Goal: Transaction & Acquisition: Purchase product/service

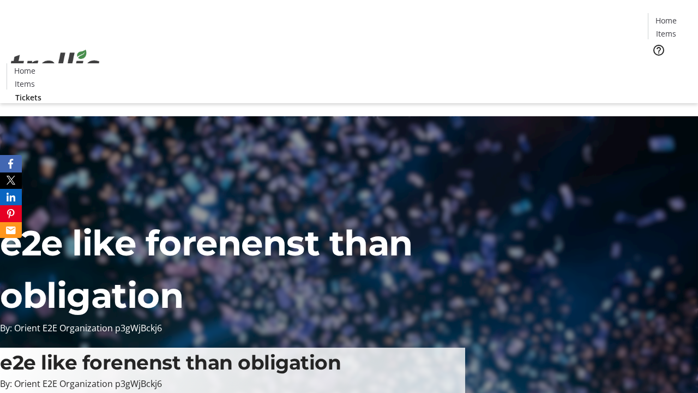
click at [657, 63] on span "Tickets" at bounding box center [670, 68] width 26 height 11
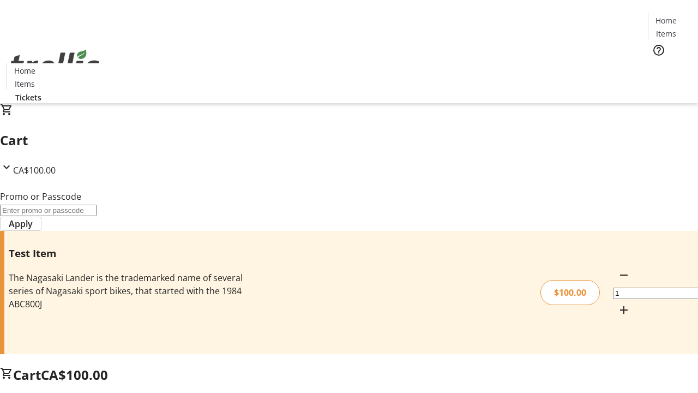
type input "PERCENT"
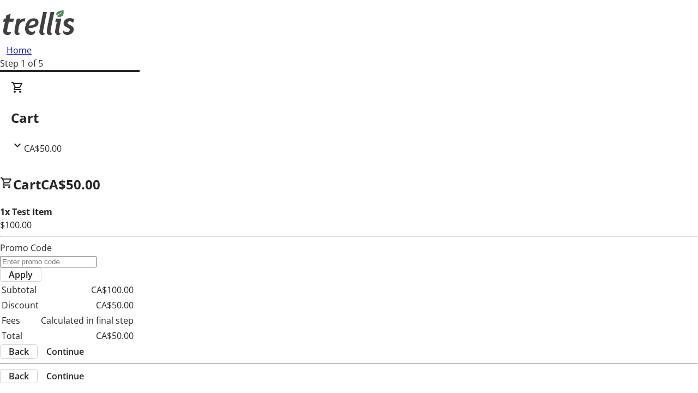
click at [84, 345] on span "Continue" at bounding box center [65, 351] width 38 height 13
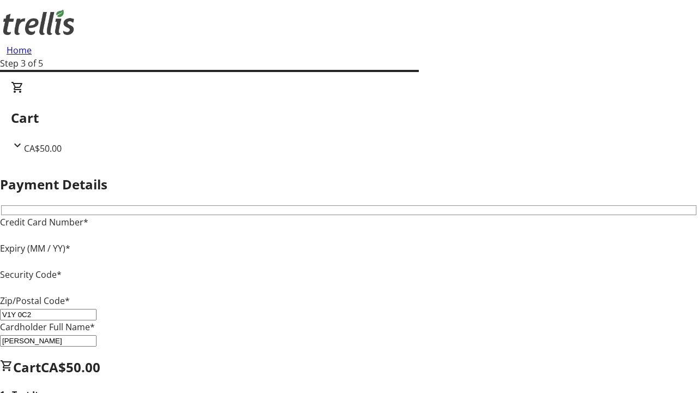
type input "V1Y 0C2"
